Goal: Task Accomplishment & Management: Use online tool/utility

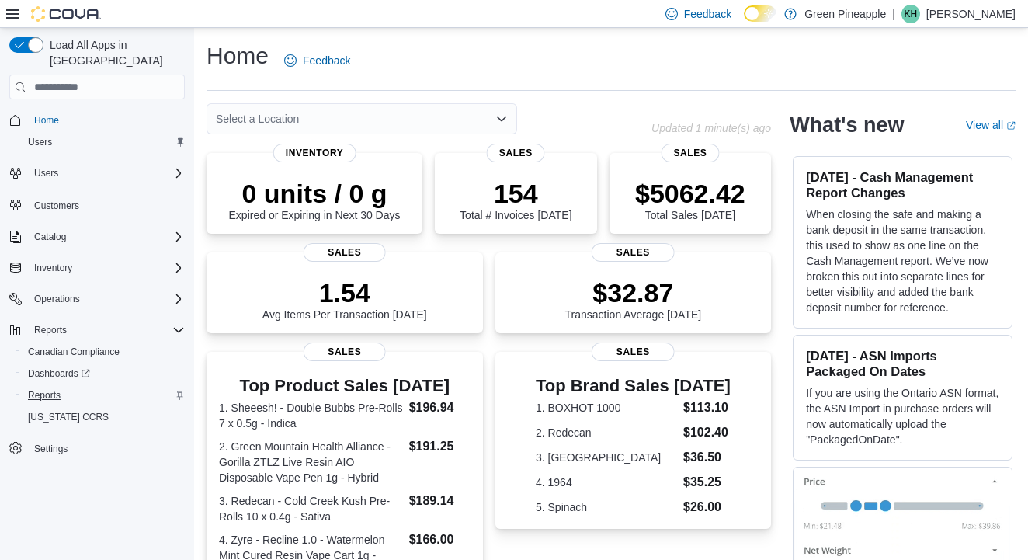
click at [58, 386] on span "Reports" at bounding box center [44, 395] width 33 height 19
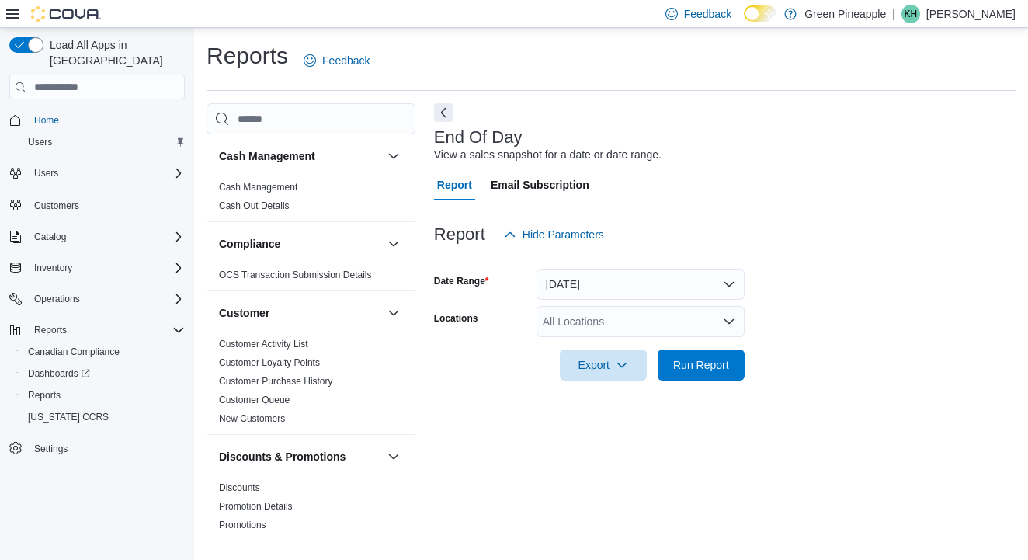
scroll to position [6, 0]
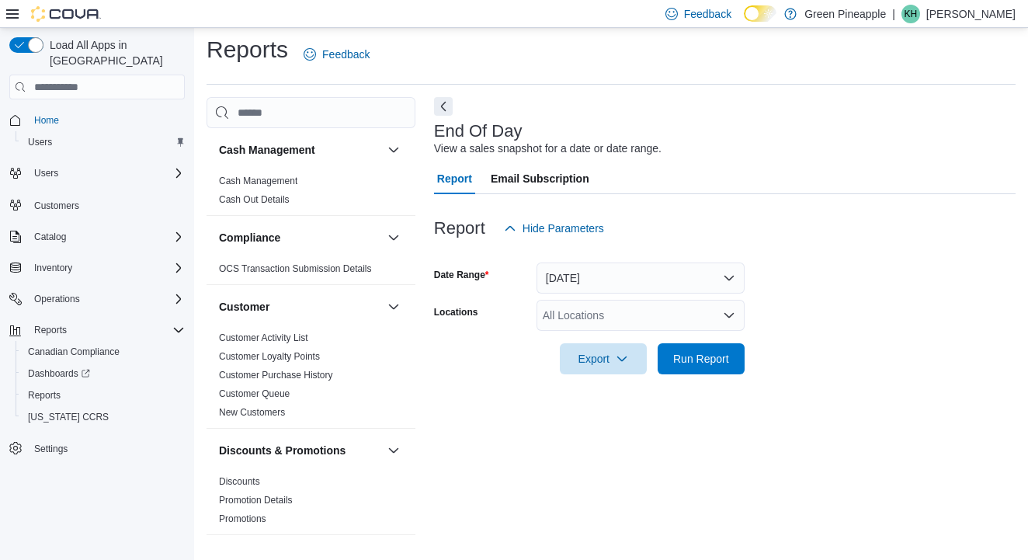
click at [591, 309] on div "All Locations" at bounding box center [640, 315] width 208 height 31
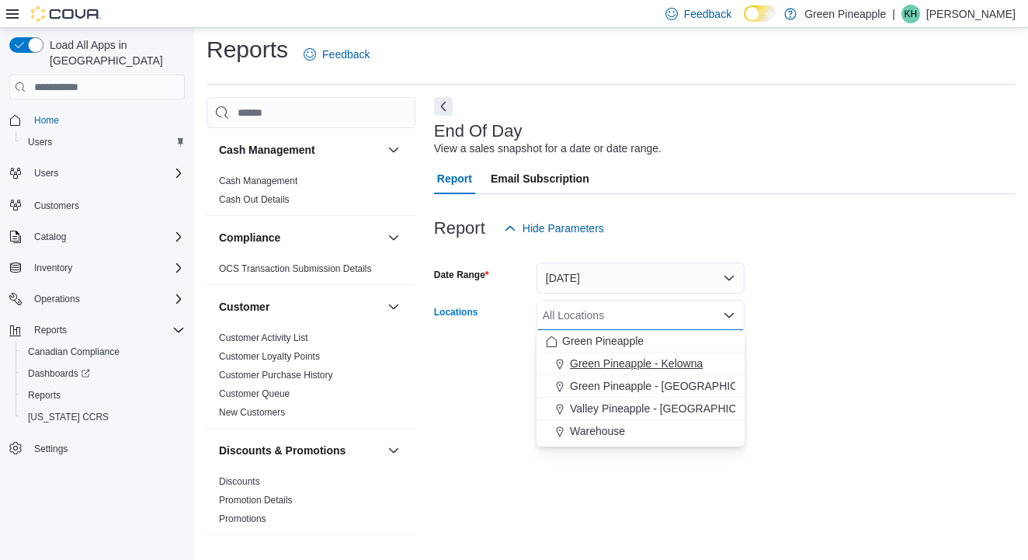
click at [607, 362] on span "Green Pineapple - Kelowna" at bounding box center [636, 364] width 133 height 16
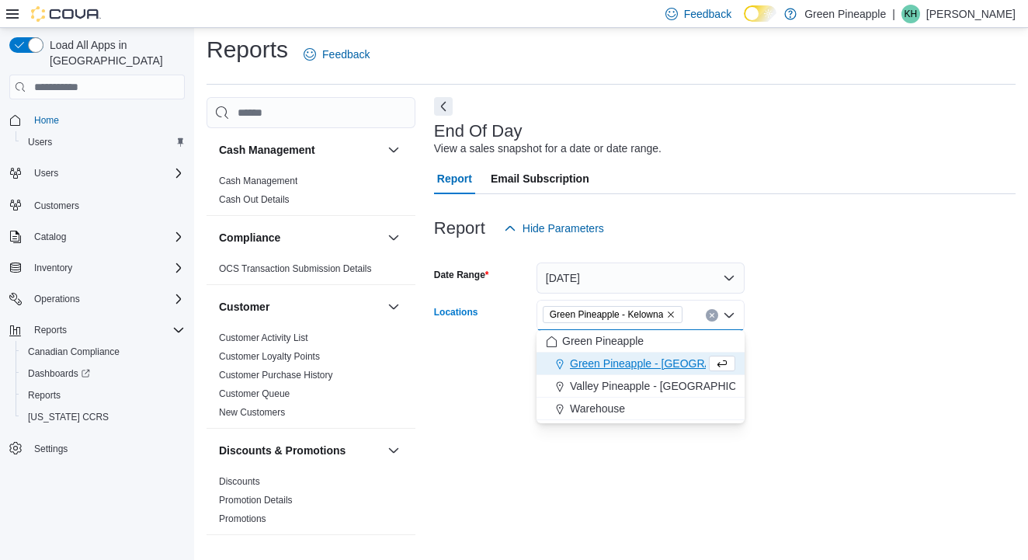
click at [793, 323] on form "Date Range [DATE] Locations Green [GEOGRAPHIC_DATA] - [GEOGRAPHIC_DATA] Combo b…" at bounding box center [724, 309] width 581 height 130
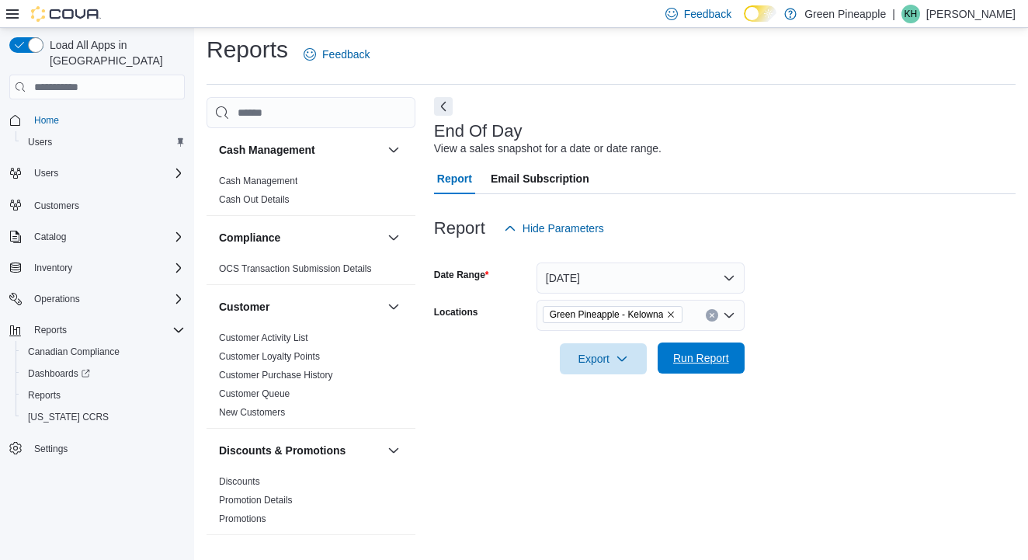
click at [716, 355] on span "Run Report" at bounding box center [701, 358] width 56 height 16
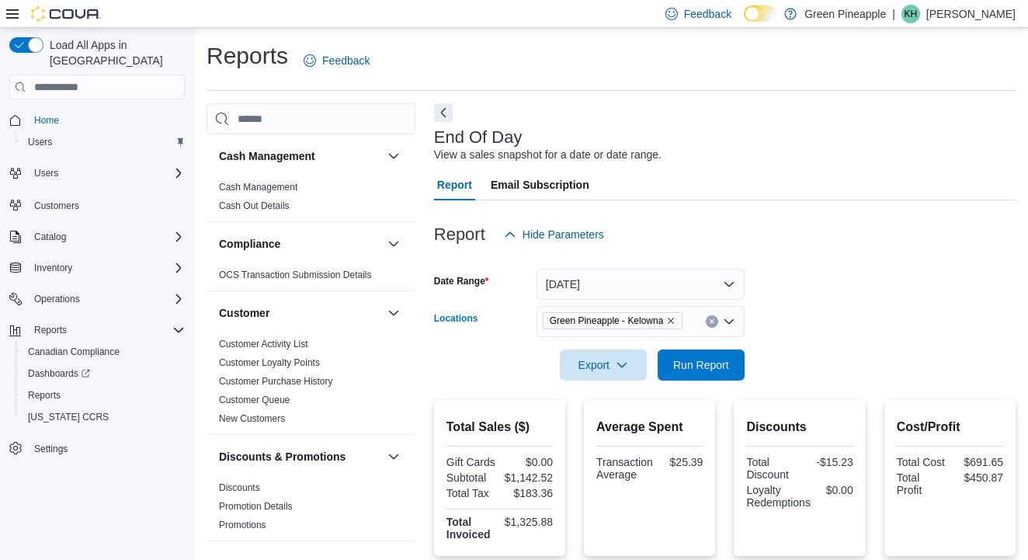
click at [675, 316] on icon "Remove Green Pineapple - Kelowna from selection in this group" at bounding box center [670, 320] width 9 height 9
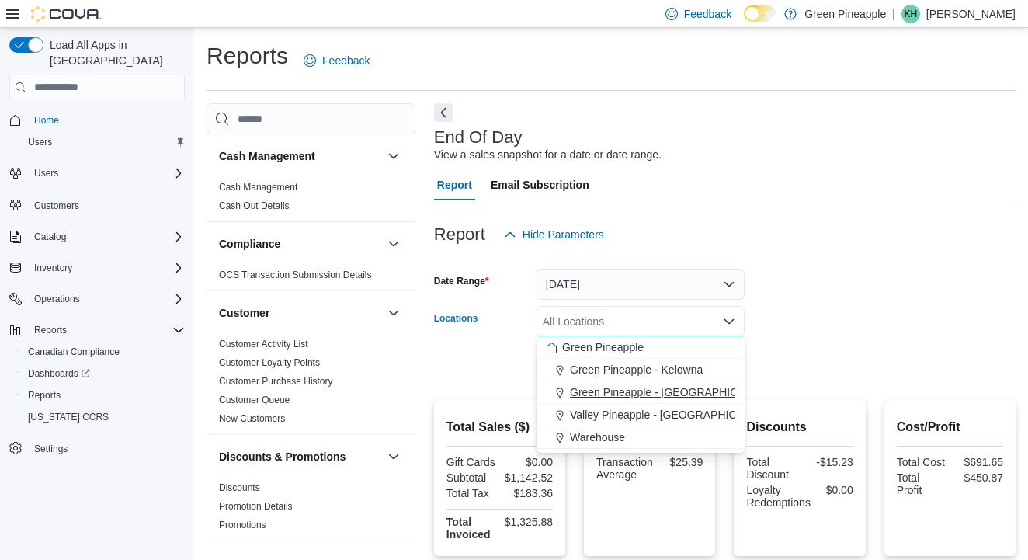
click at [666, 396] on span "Green Pineapple - [GEOGRAPHIC_DATA]" at bounding box center [672, 392] width 204 height 16
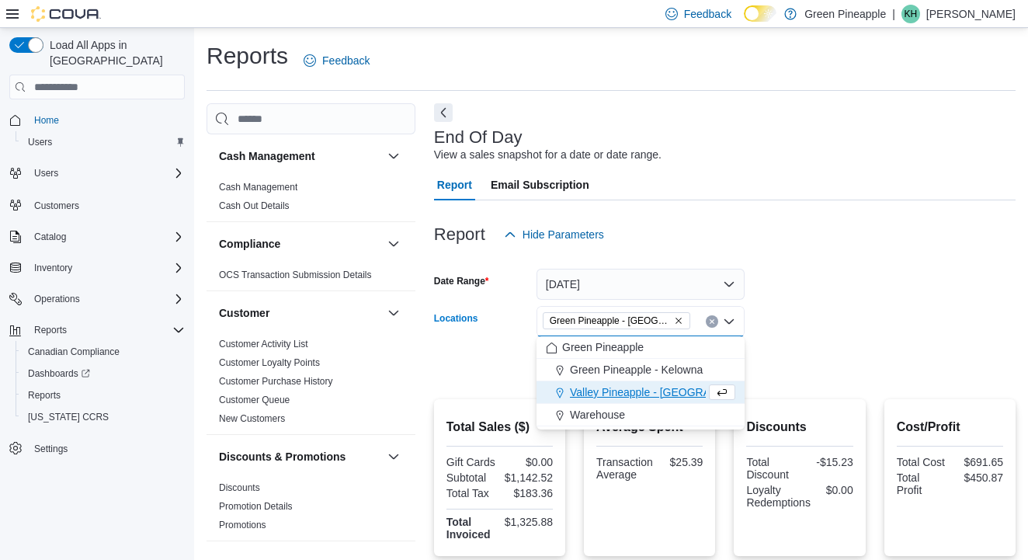
click at [841, 293] on form "Date Range [DATE] Locations Green [GEOGRAPHIC_DATA] - [GEOGRAPHIC_DATA] Combo b…" at bounding box center [724, 315] width 581 height 130
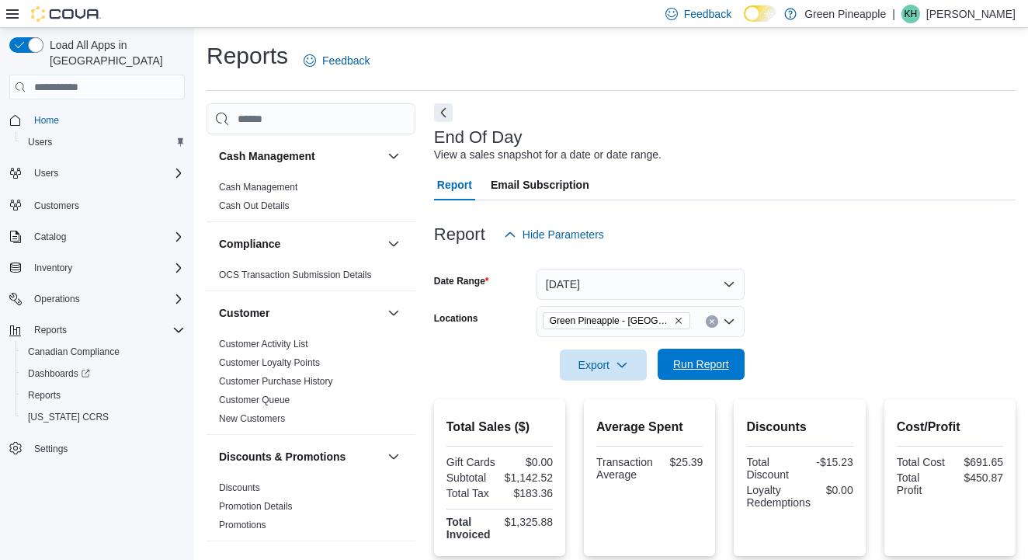
click at [712, 362] on span "Run Report" at bounding box center [701, 364] width 56 height 16
click at [677, 321] on icon "Remove Green Pineapple - Warfield from selection in this group" at bounding box center [678, 320] width 6 height 6
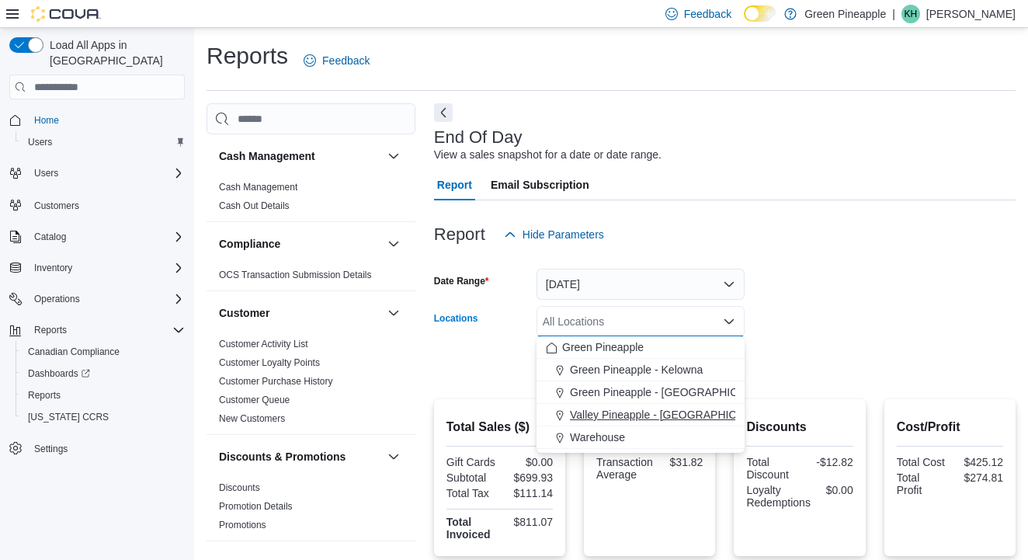
click at [694, 414] on span "Valley Pineapple - [GEOGRAPHIC_DATA]" at bounding box center [671, 415] width 203 height 16
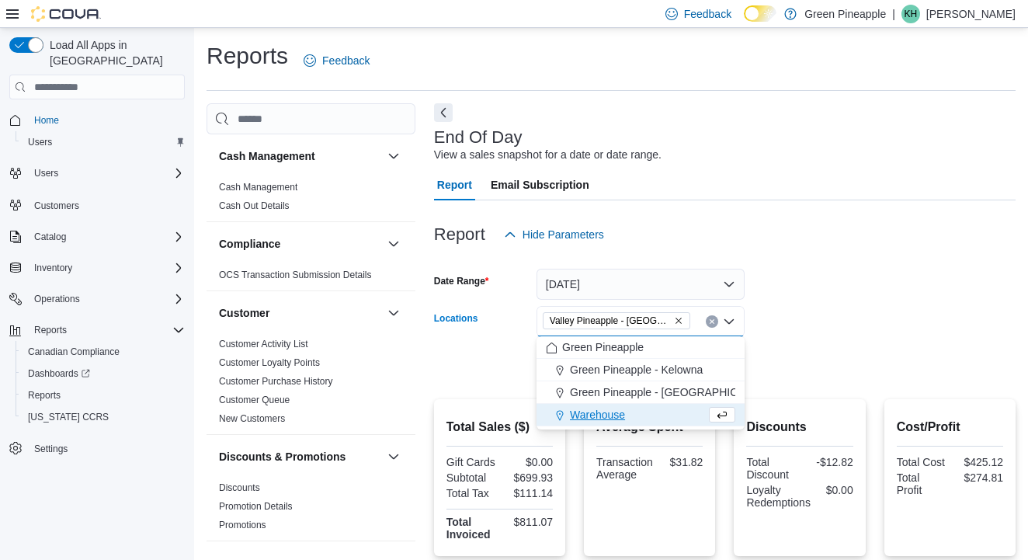
click at [826, 311] on form "Date Range [DATE] Locations Valley [GEOGRAPHIC_DATA] - [GEOGRAPHIC_DATA] Combo …" at bounding box center [724, 315] width 581 height 130
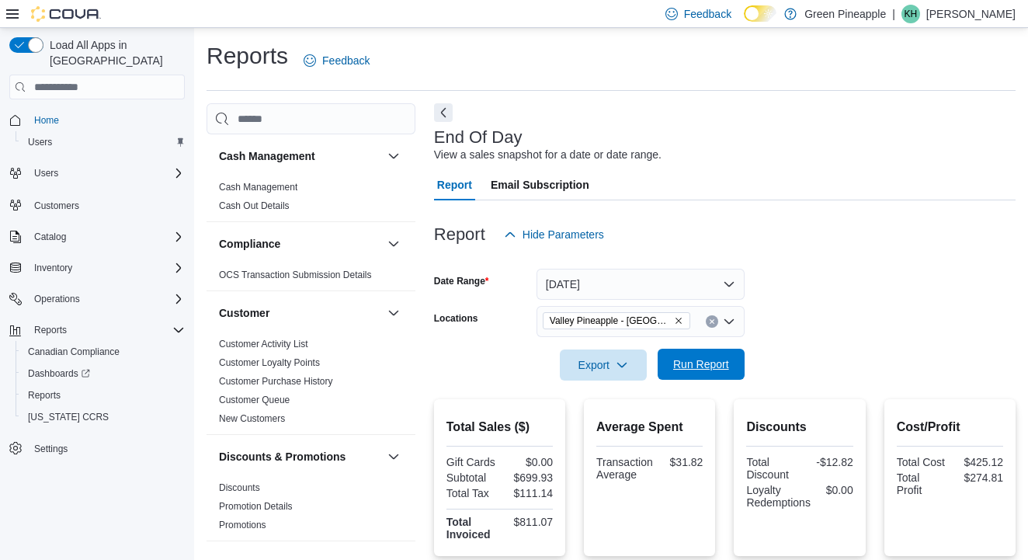
click at [713, 359] on span "Run Report" at bounding box center [701, 364] width 56 height 16
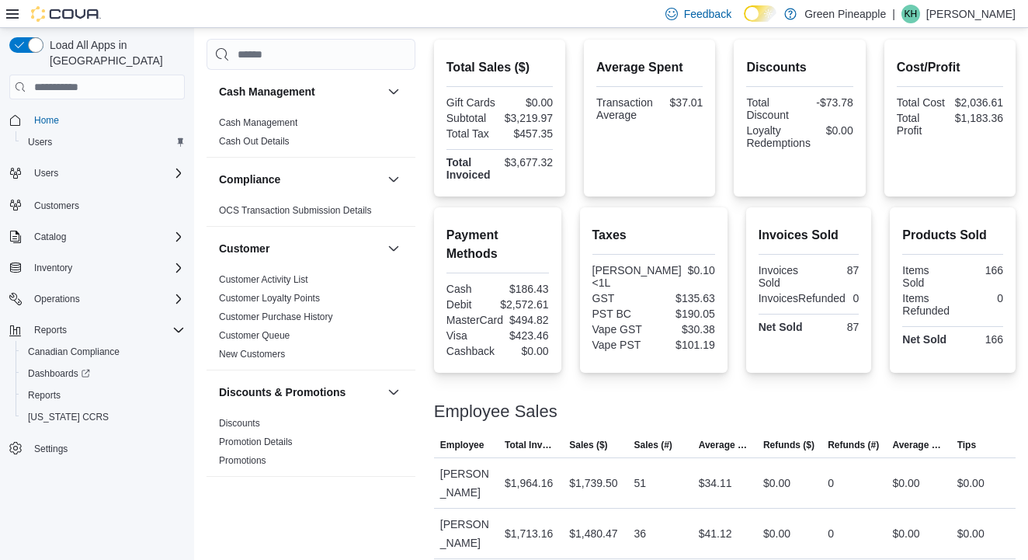
scroll to position [359, 0]
